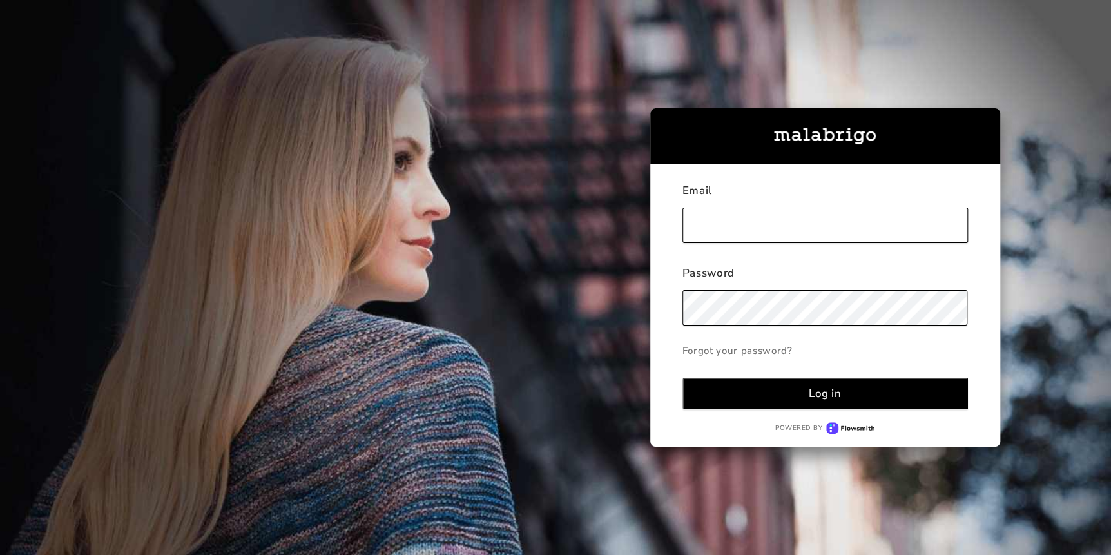
type input "[PERSON_NAME][EMAIL_ADDRESS][DOMAIN_NAME]"
click at [925, 398] on button "Log in" at bounding box center [826, 394] width 286 height 32
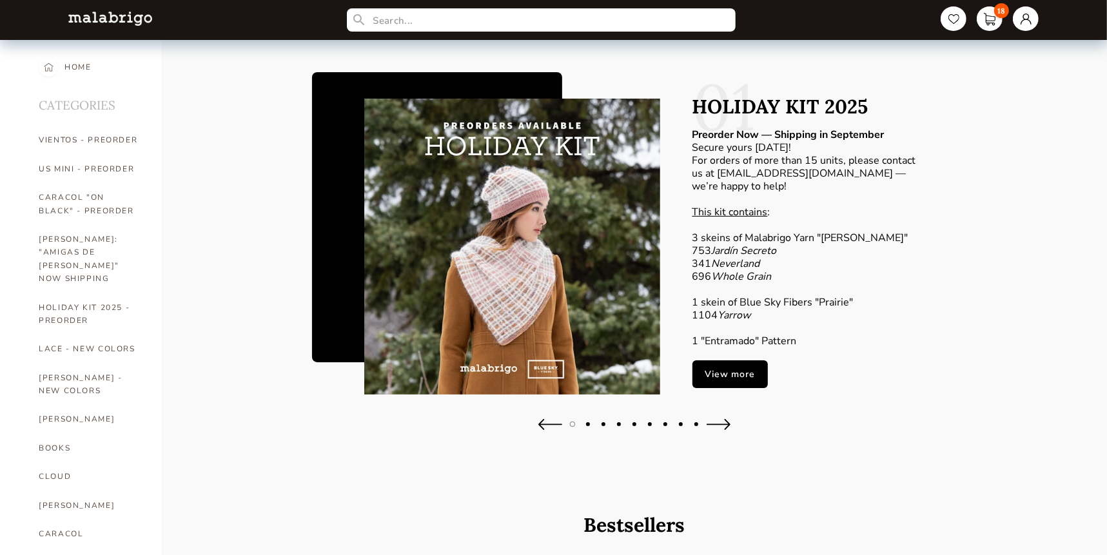
select select "INDEX"
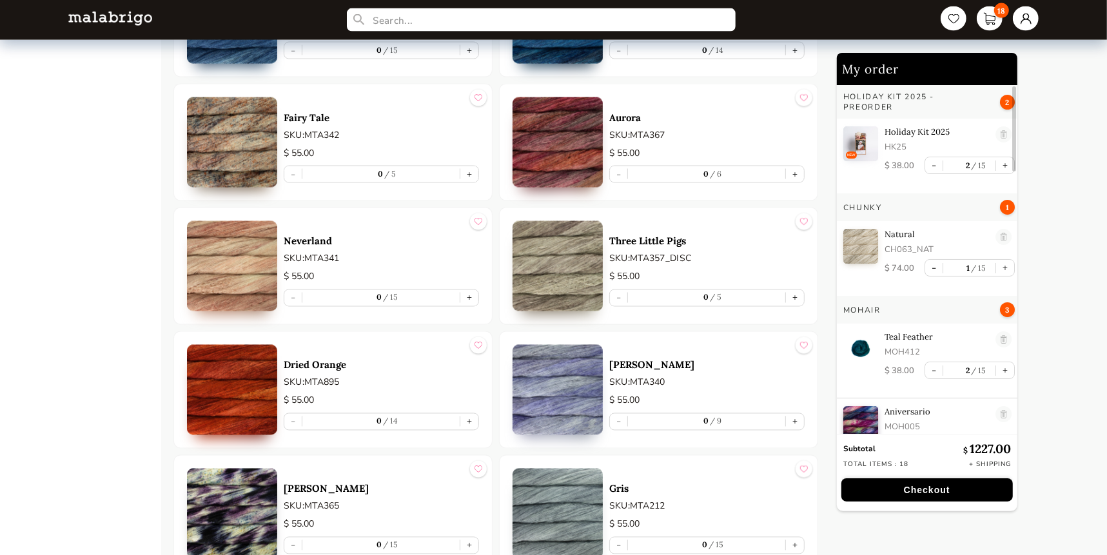
scroll to position [2109, 0]
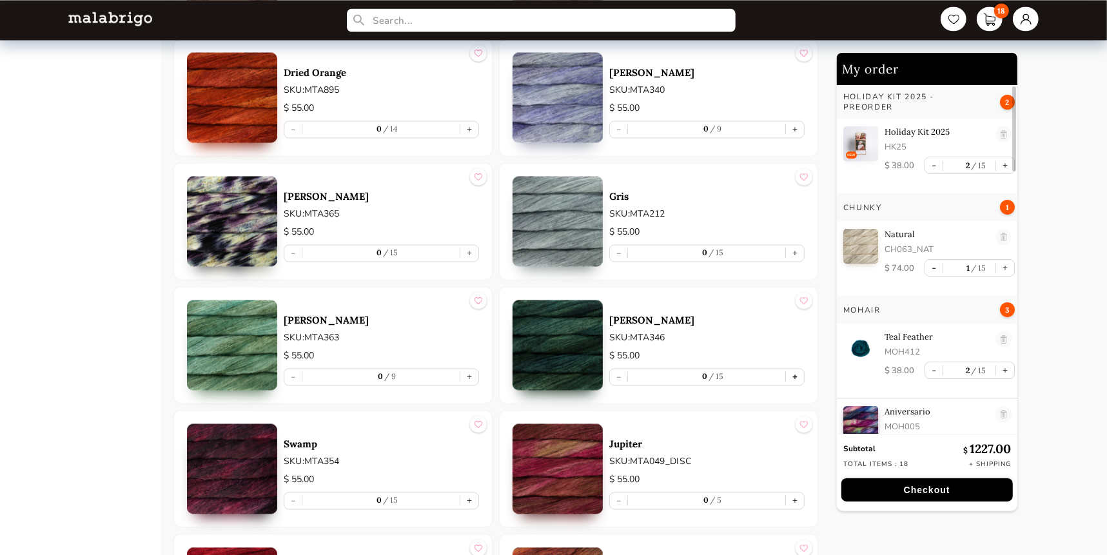
click at [797, 379] on button "+" at bounding box center [795, 377] width 18 height 16
type input "1"
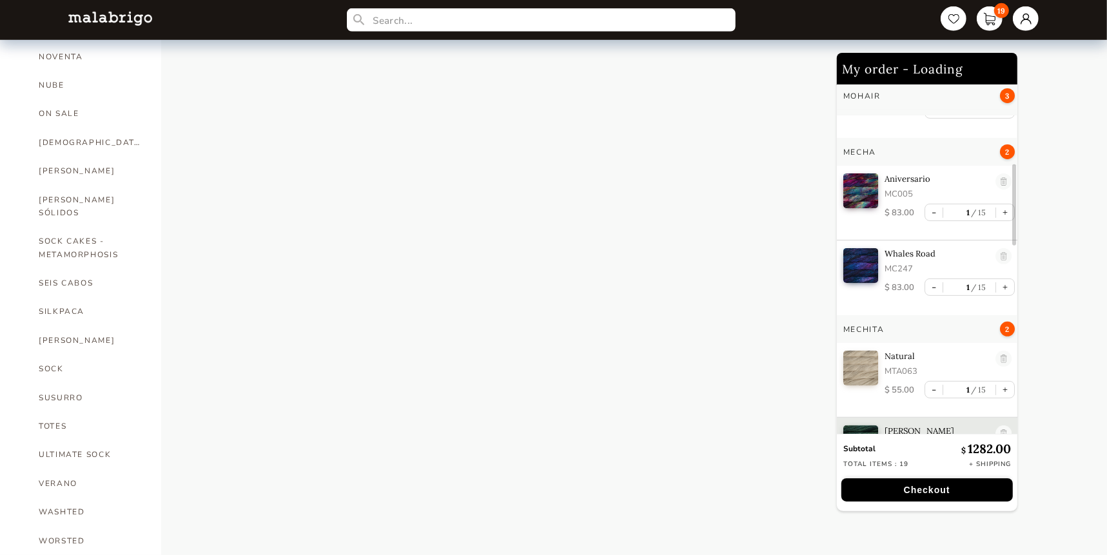
scroll to position [380, 0]
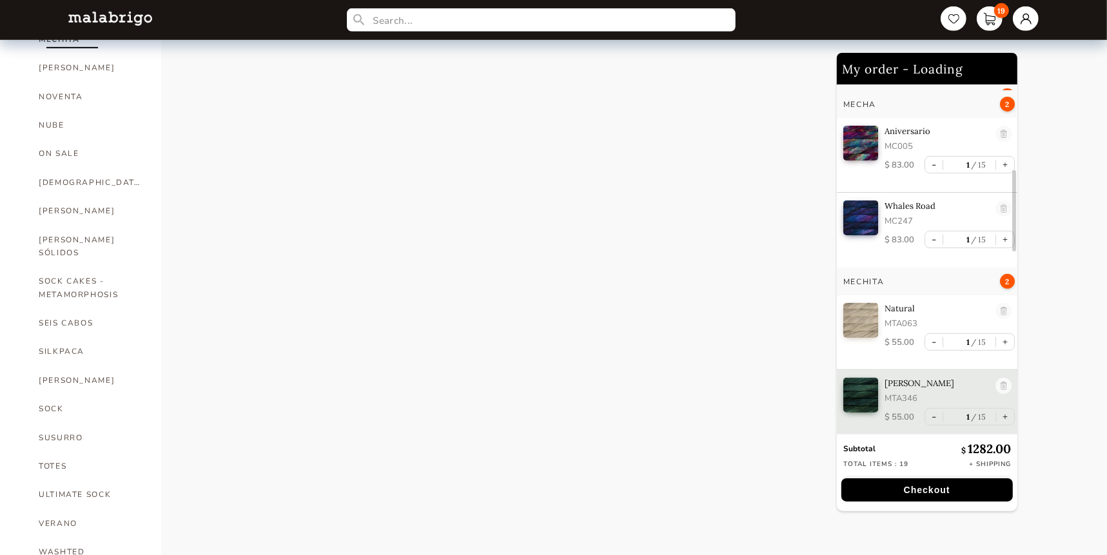
select select "INDEX"
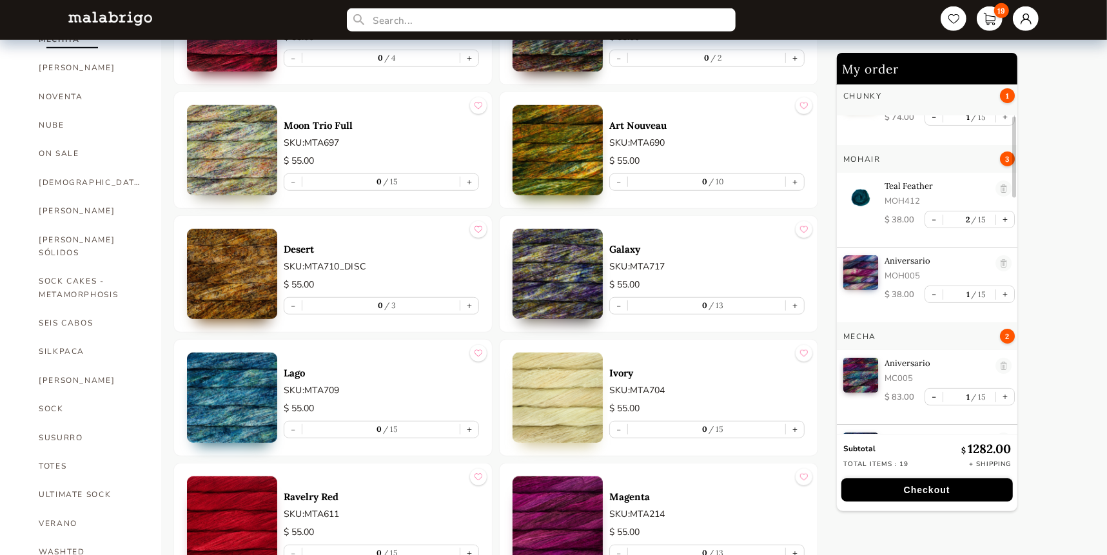
scroll to position [145, 0]
click at [64, 267] on link "SOCK CAKES - METAMORPHOSIS" at bounding box center [90, 288] width 103 height 42
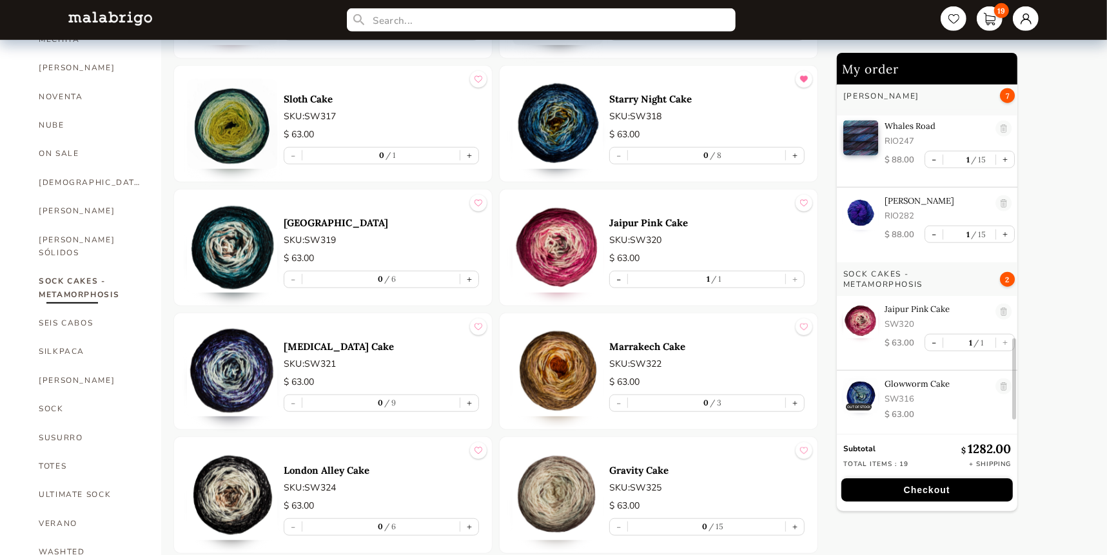
scroll to position [1154, 0]
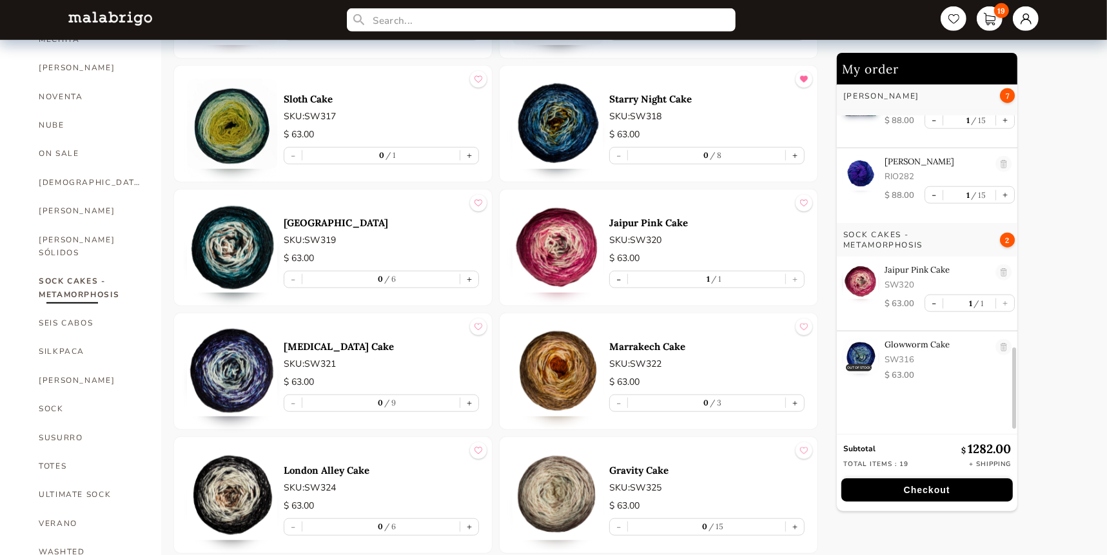
click at [172, 151] on section "HOME CATEGORIES VIENTOS - PREORDER US MINI - PREORDER CARACOL "ON BLACK" - PREO…" at bounding box center [553, 26] width 1107 height 1363
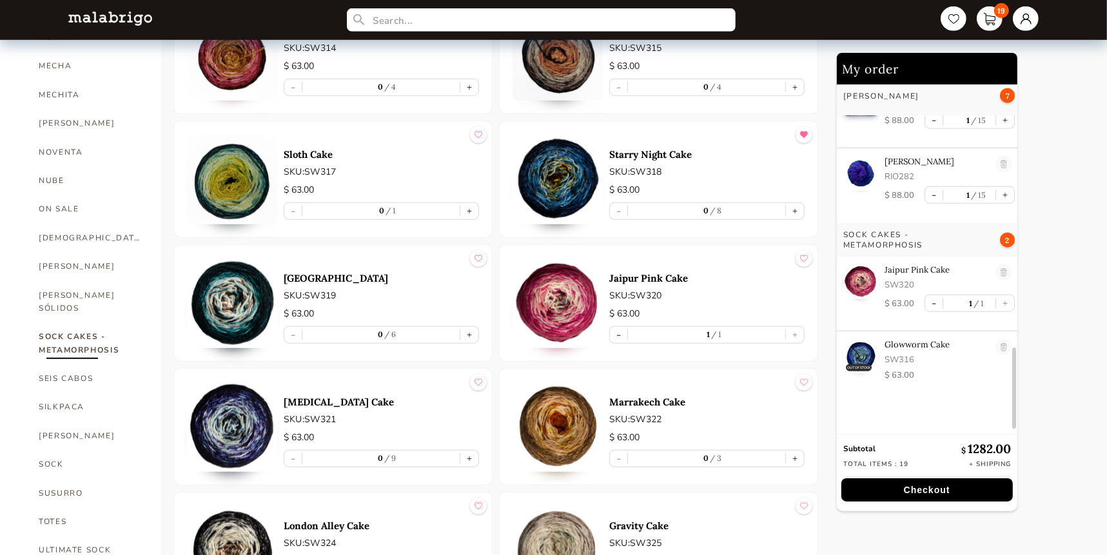
scroll to position [609, 0]
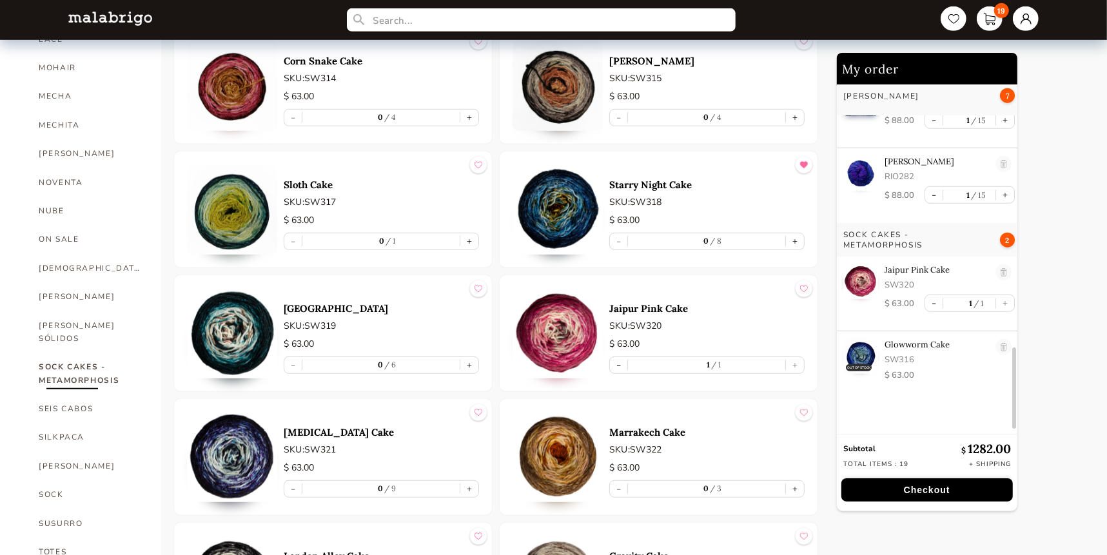
click at [384, 168] on div "Sloth Cake SKU: SW317 $ 63.00 - 0 1 +" at bounding box center [381, 209] width 195 height 90
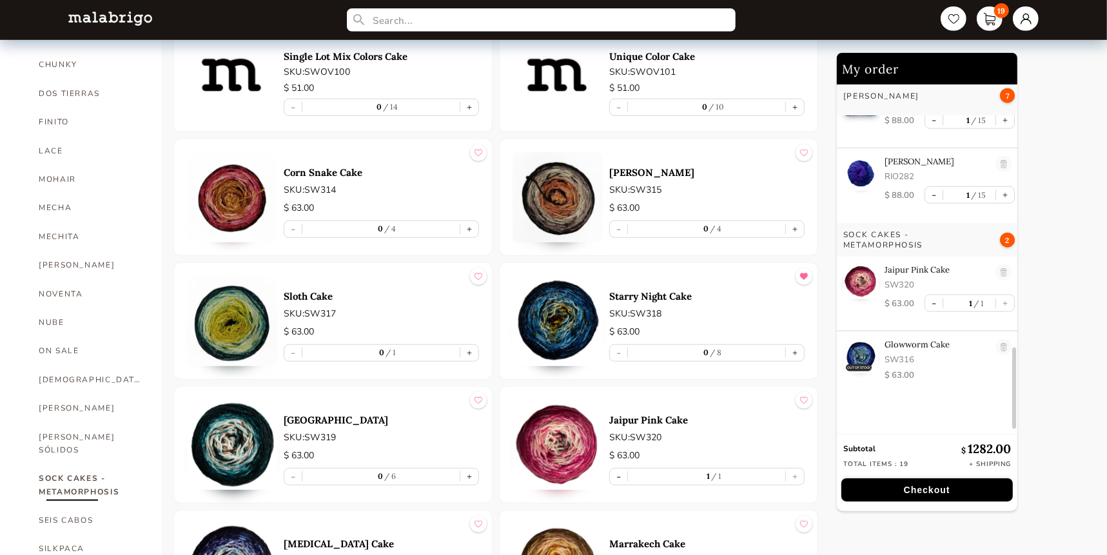
scroll to position [492, 0]
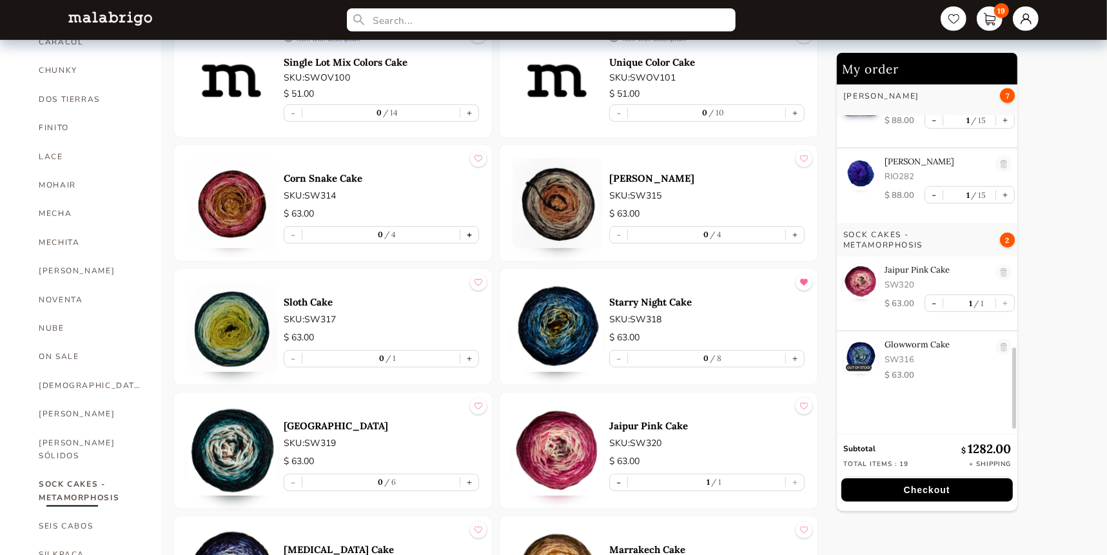
click at [470, 232] on button "+" at bounding box center [469, 235] width 18 height 16
type input "1"
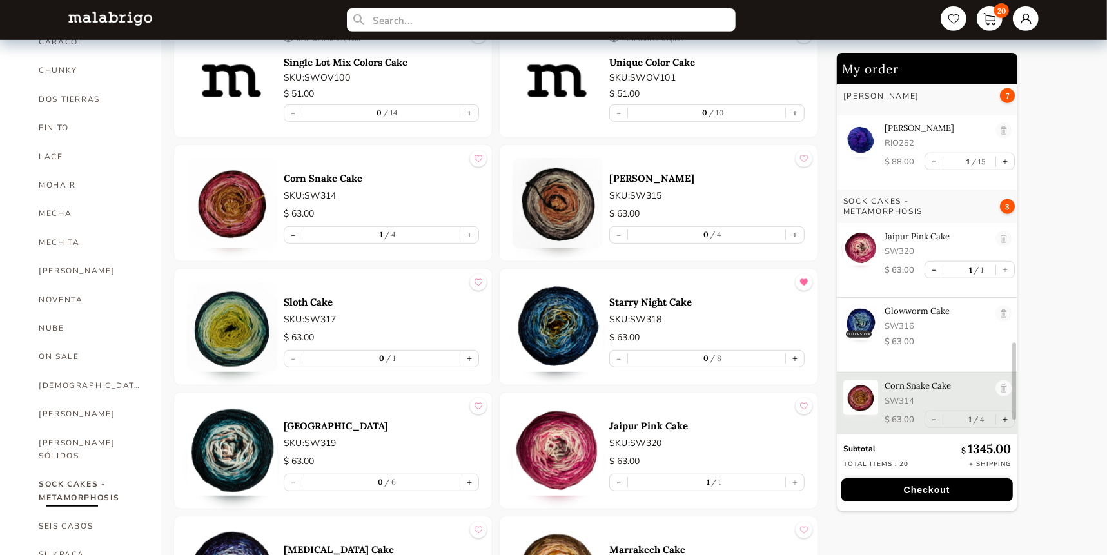
scroll to position [1189, 0]
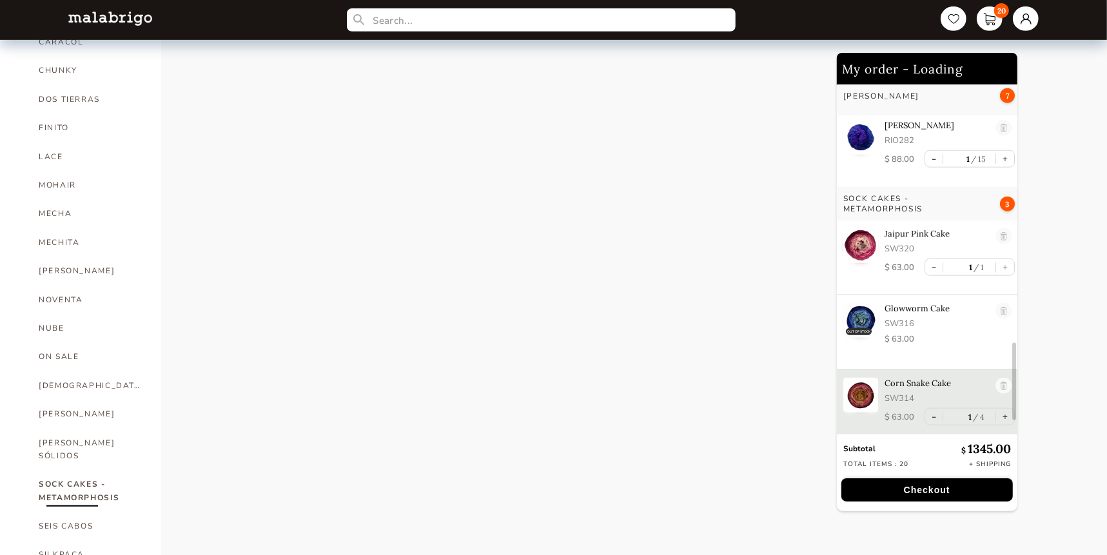
select select "INDEX"
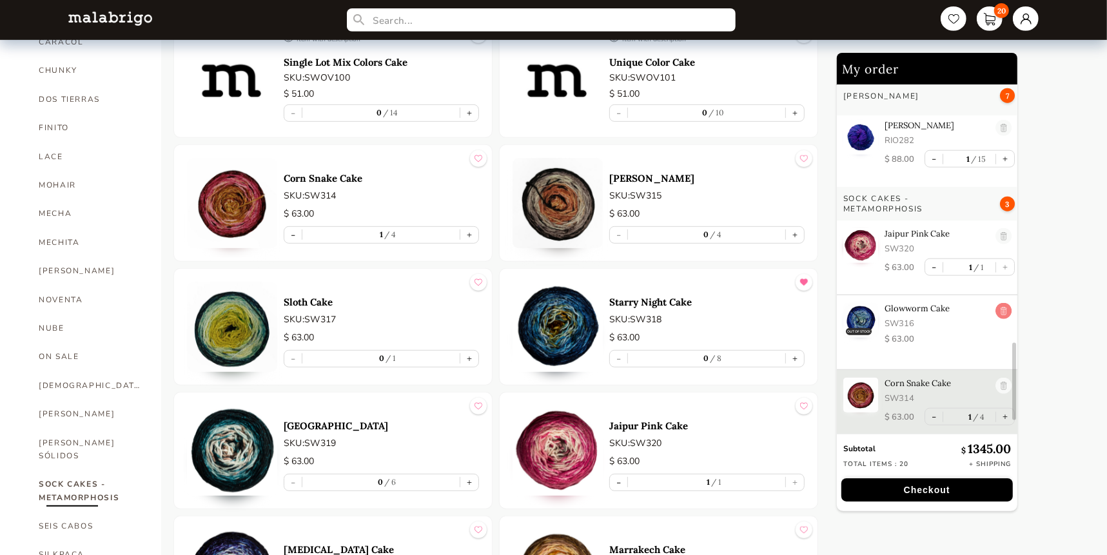
click at [998, 307] on link at bounding box center [1003, 311] width 16 height 17
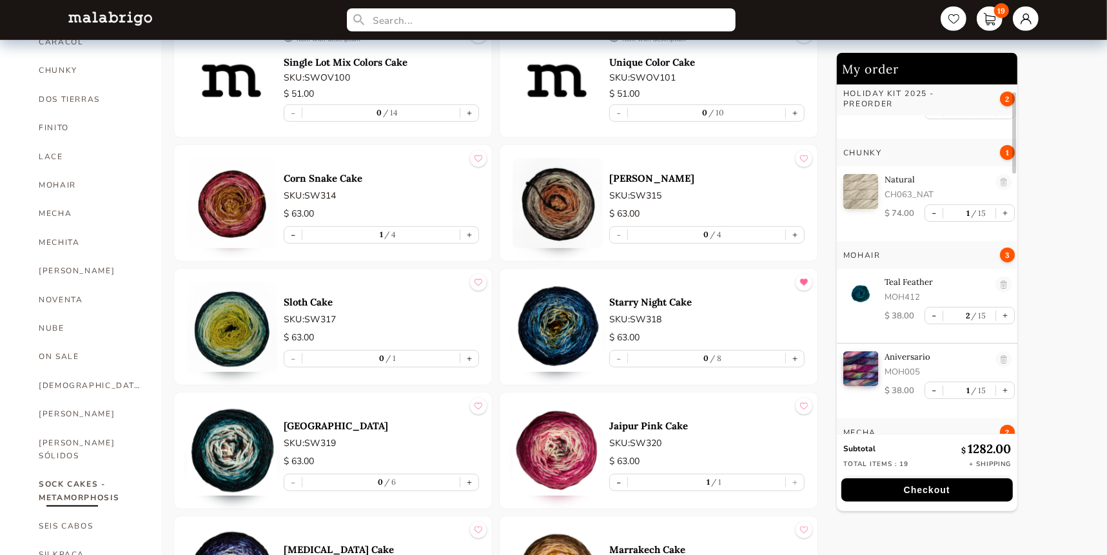
scroll to position [0, 0]
